Goal: Entertainment & Leisure: Consume media (video, audio)

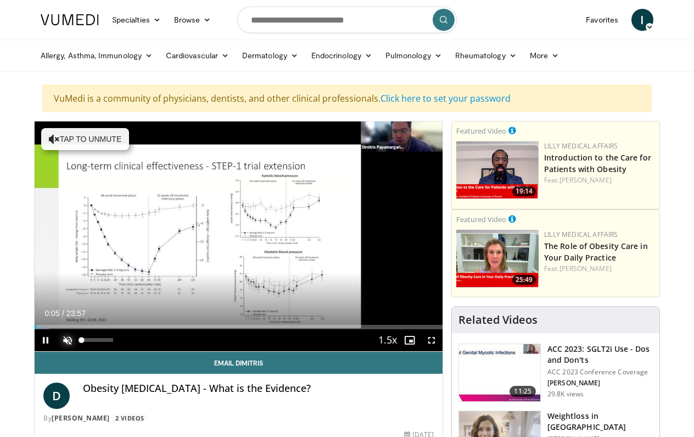
click at [68, 340] on span "Video Player" at bounding box center [68, 340] width 22 height 22
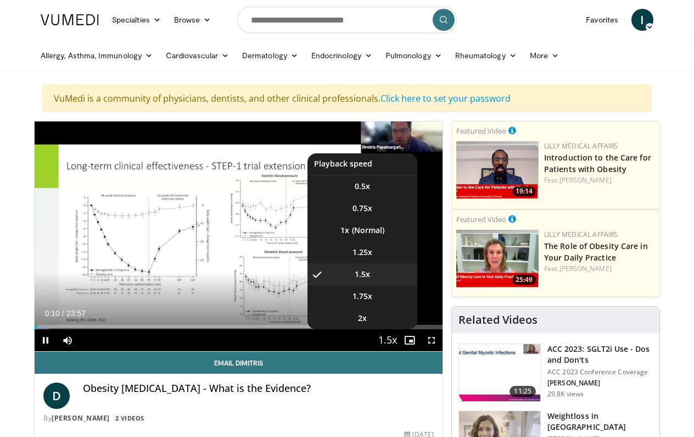
click at [394, 340] on span "Video Player" at bounding box center [387, 341] width 15 height 22
click at [384, 337] on span "Video Player" at bounding box center [387, 341] width 15 height 22
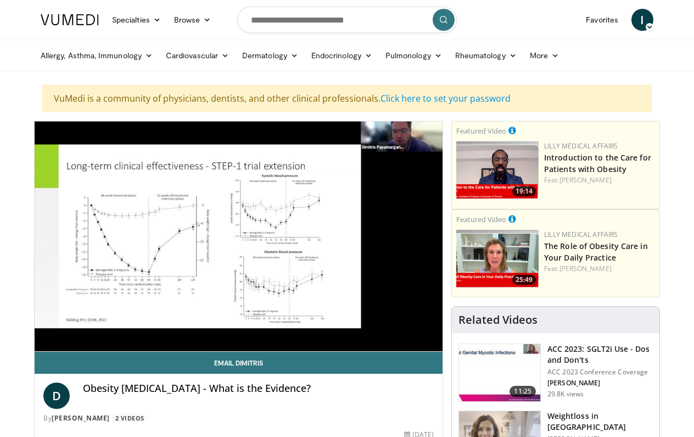
click at [384, 337] on div "10 seconds Tap to unmute" at bounding box center [239, 236] width 408 height 230
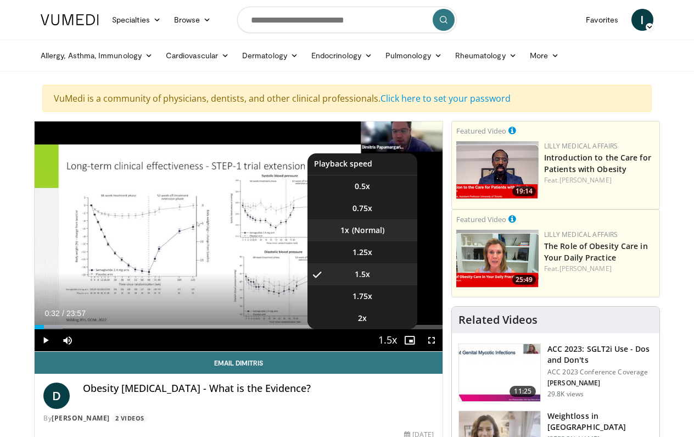
click at [367, 223] on li "1x" at bounding box center [363, 230] width 110 height 22
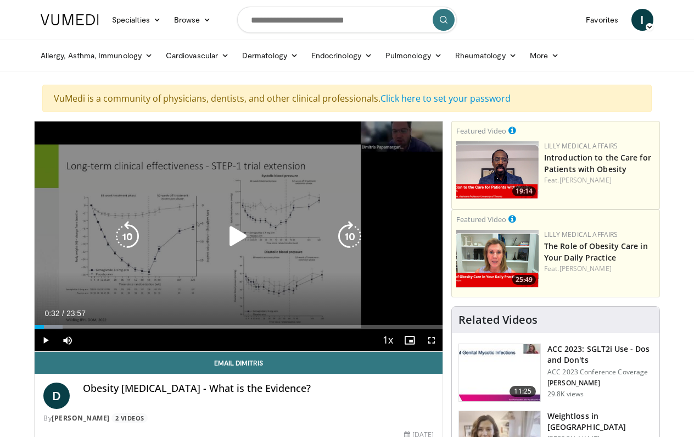
click at [227, 230] on icon "Video Player" at bounding box center [238, 236] width 31 height 31
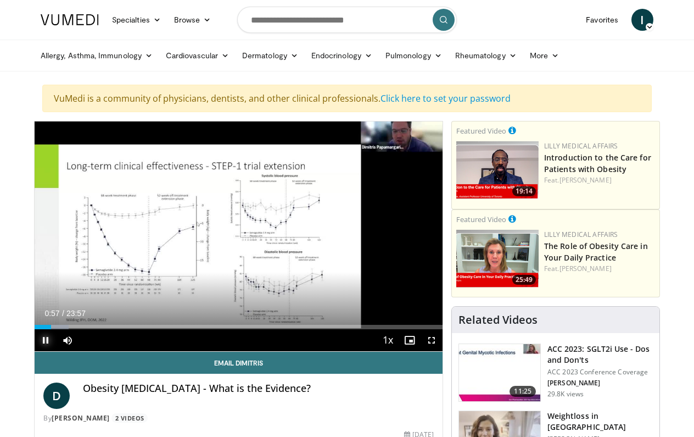
click at [43, 332] on span "Video Player" at bounding box center [46, 340] width 22 height 22
